Goal: Task Accomplishment & Management: Manage account settings

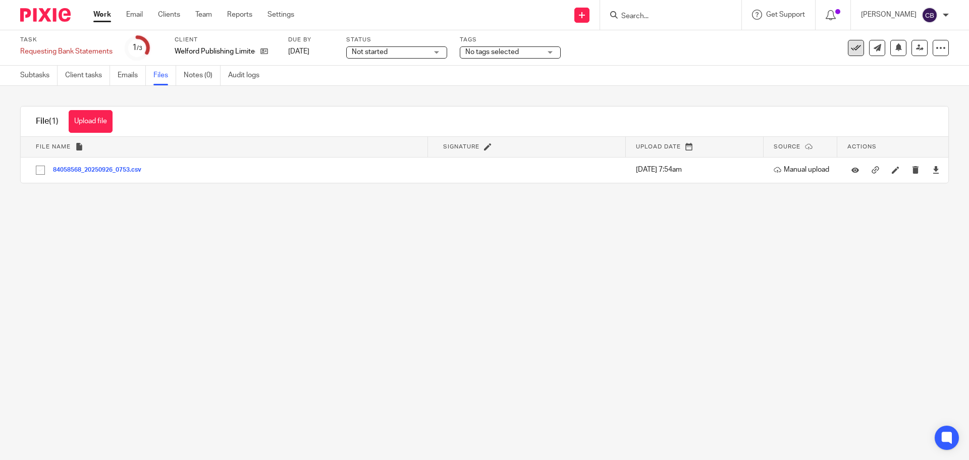
click at [851, 46] on icon at bounding box center [856, 48] width 10 height 10
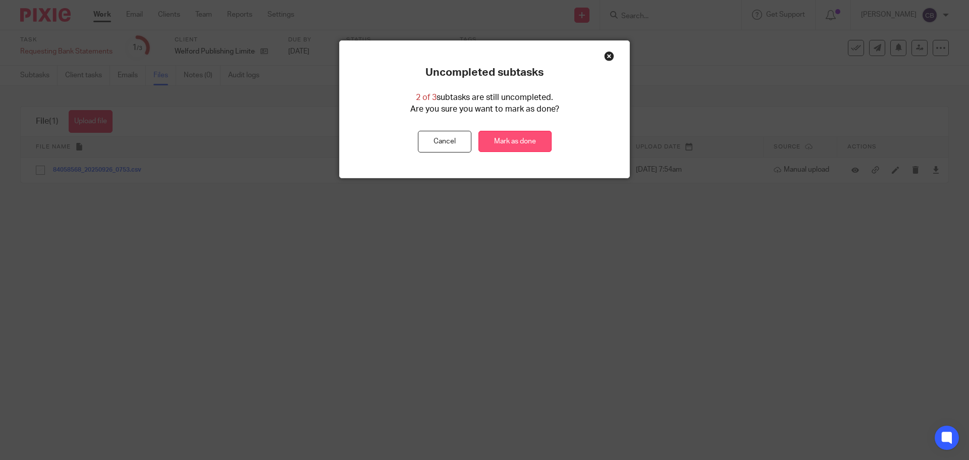
click at [493, 145] on link "Mark as done" at bounding box center [514, 142] width 73 height 22
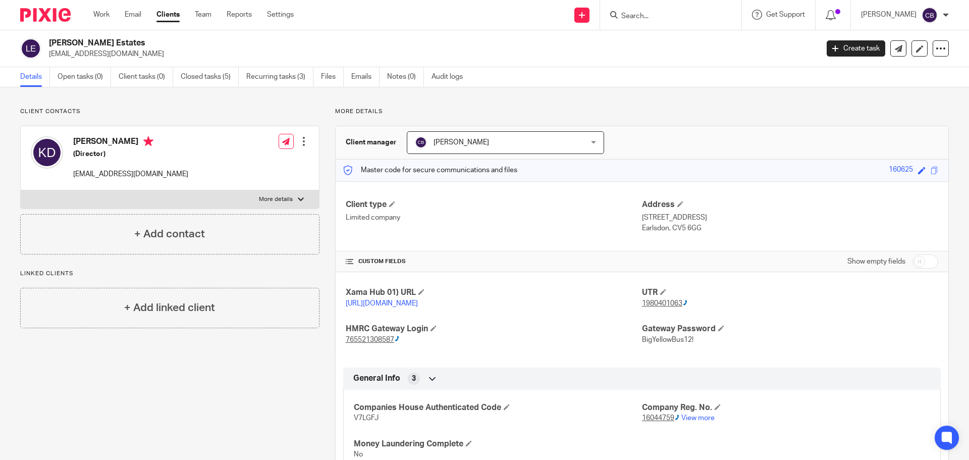
click at [641, 20] on input "Search" at bounding box center [665, 16] width 91 height 9
type input "sof"
click at [657, 34] on link at bounding box center [707, 43] width 179 height 23
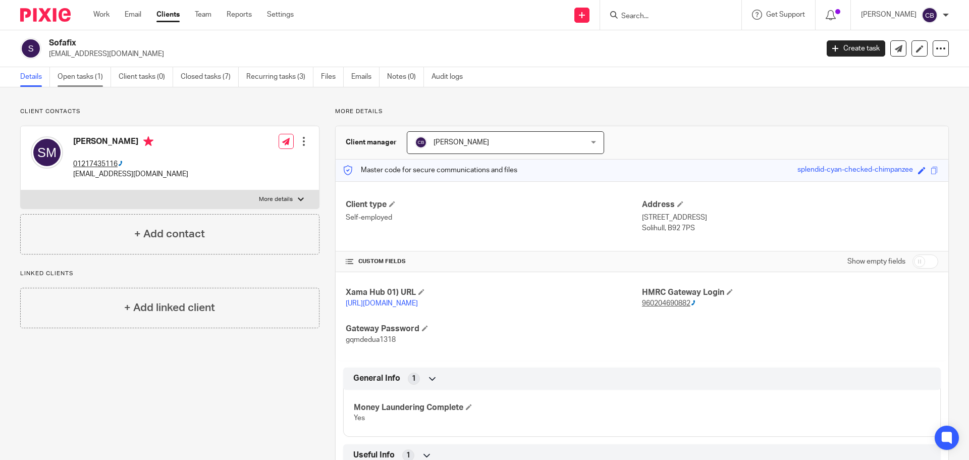
click at [81, 74] on link "Open tasks (1)" at bounding box center [84, 77] width 53 height 20
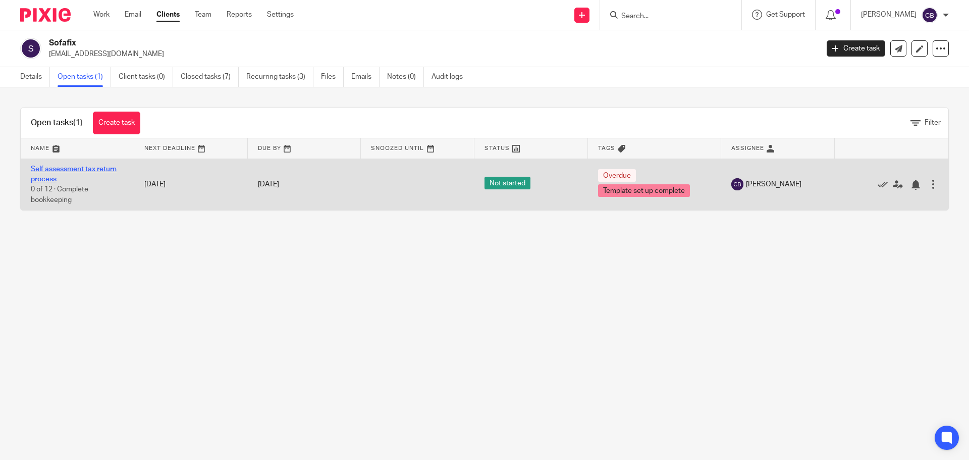
click at [72, 171] on link "Self assessment tax return process" at bounding box center [74, 174] width 86 height 17
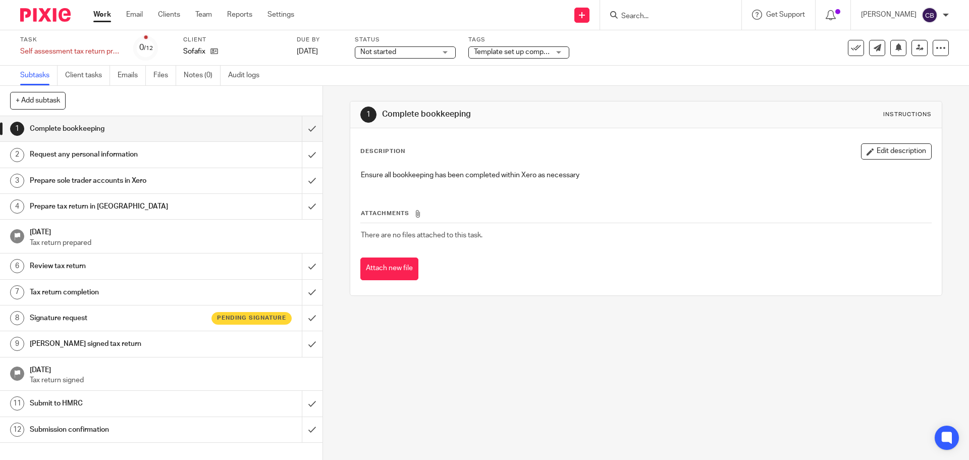
click at [145, 314] on h1 "Signature request" at bounding box center [117, 317] width 175 height 15
